Goal: Check status: Check status

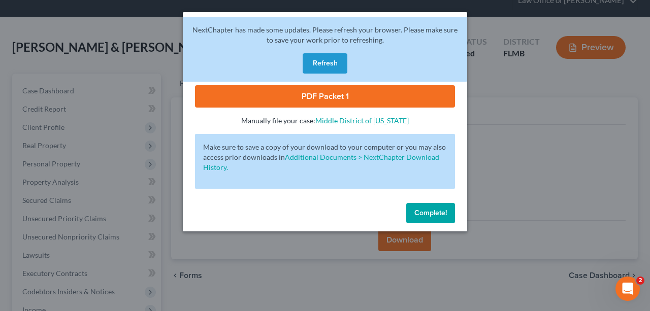
click at [421, 214] on span "Complete!" at bounding box center [430, 213] width 32 height 9
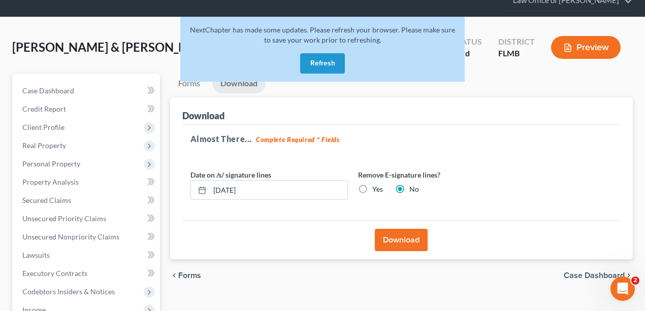
click at [328, 60] on button "Refresh" at bounding box center [322, 63] width 45 height 20
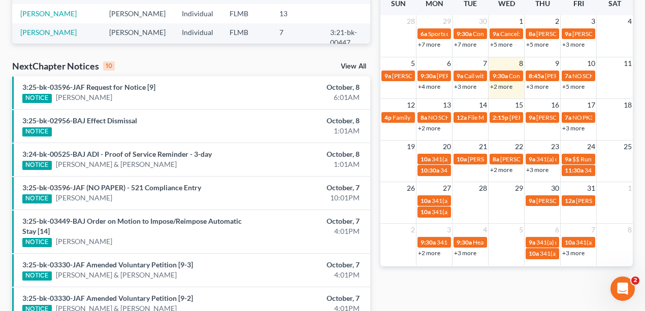
click at [574, 42] on link "+3 more" at bounding box center [573, 45] width 22 height 8
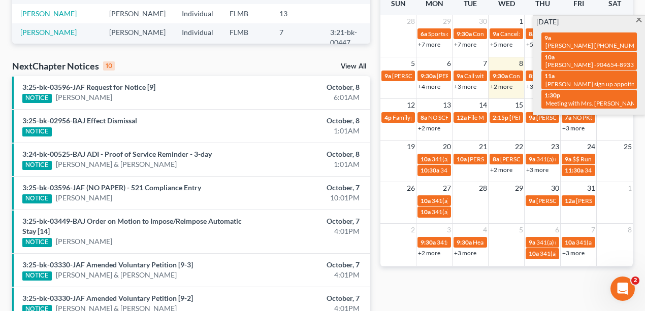
click at [532, 281] on div "Monthly Progress Bankruptcy Bankruptcy [DATE] [DATE] [DATE] [DATE] [DATE] [DATE…" at bounding box center [506, 108] width 263 height 657
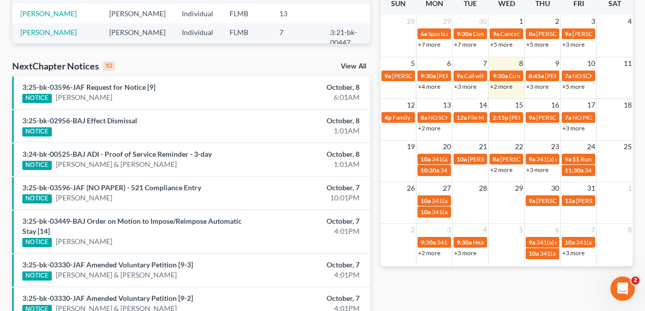
click at [536, 43] on link "+5 more" at bounding box center [537, 45] width 22 height 8
click at [510, 45] on link "+5 more" at bounding box center [501, 45] width 22 height 8
click at [77, 217] on link "3:25-bk-03449-BAJ Order on Motion to Impose/Reimpose Automatic Stay [14]" at bounding box center [131, 226] width 219 height 19
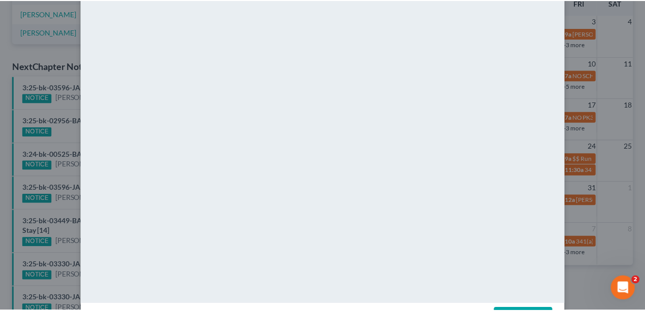
scroll to position [127, 0]
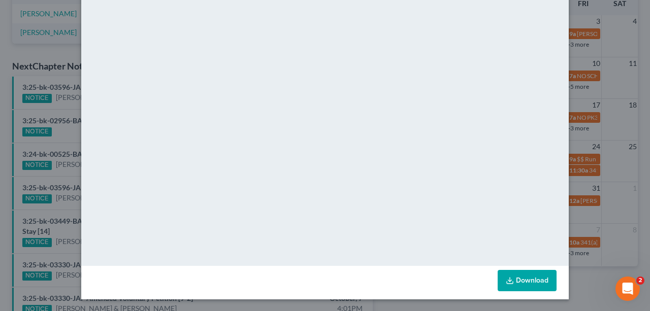
click at [58, 45] on div "Attachment Preview: 3:25-bk-03449-BAJ Order on Motion to Impose/Reimpose Automa…" at bounding box center [325, 155] width 650 height 311
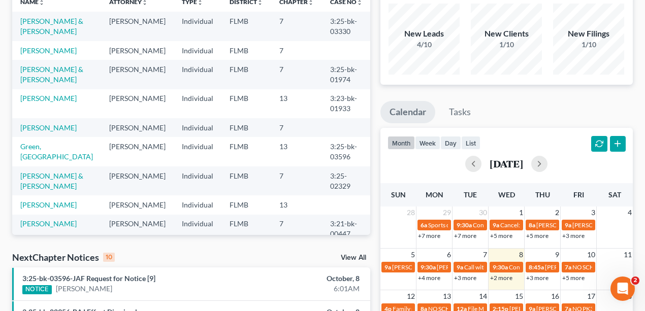
scroll to position [203, 0]
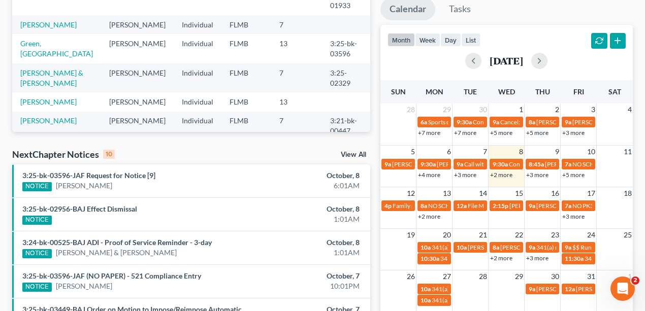
click at [537, 132] on link "+5 more" at bounding box center [537, 133] width 22 height 8
click at [496, 131] on link "+5 more" at bounding box center [501, 133] width 22 height 8
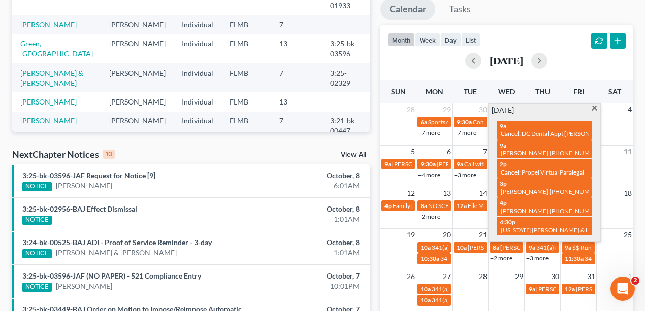
click at [543, 32] on div "month week day list [DATE]" at bounding box center [506, 49] width 263 height 49
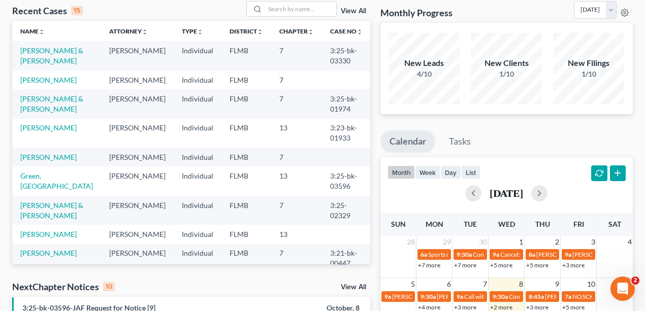
scroll to position [0, 0]
